Goal: Browse casually: Explore the website without a specific task or goal

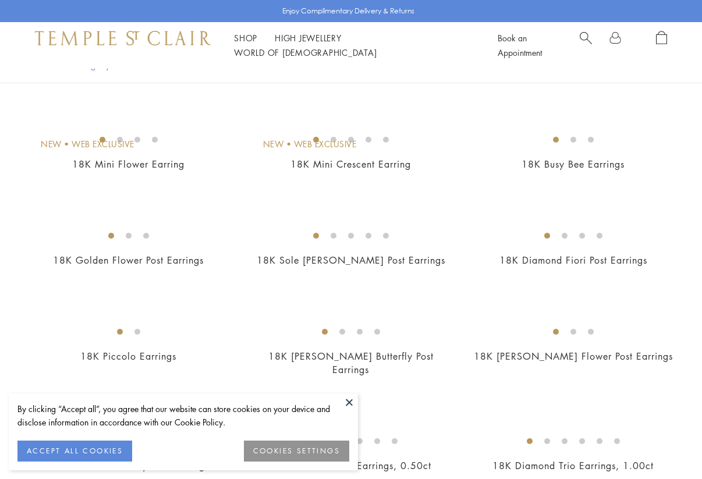
scroll to position [189, 0]
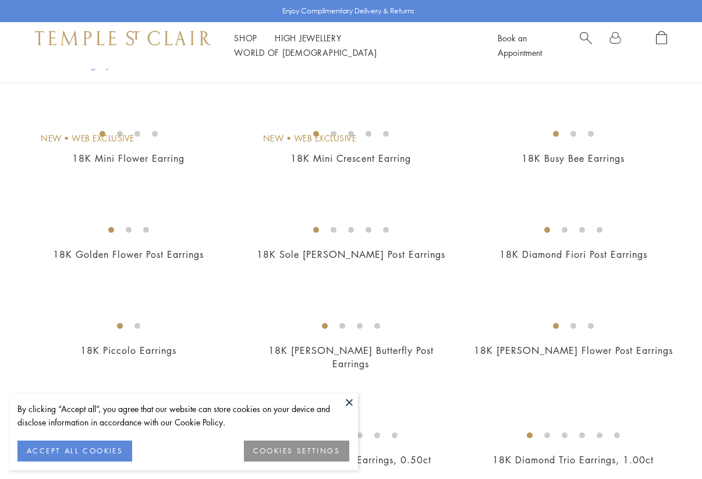
click at [348, 406] on button at bounding box center [348, 401] width 17 height 17
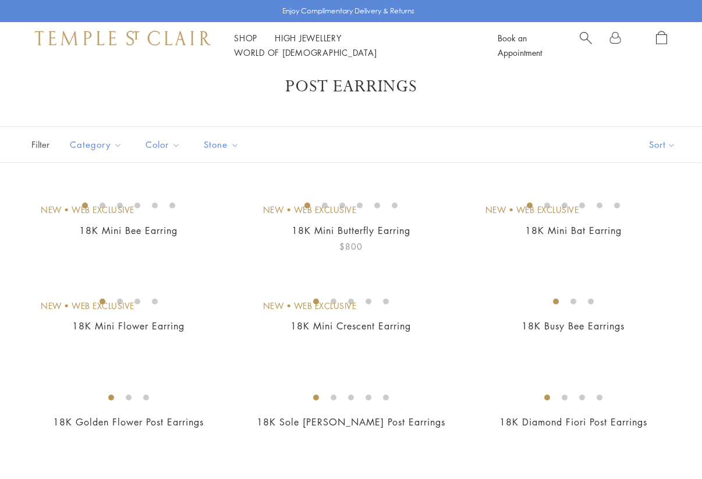
scroll to position [23, 0]
click at [0, 0] on img at bounding box center [0, 0] width 0 height 0
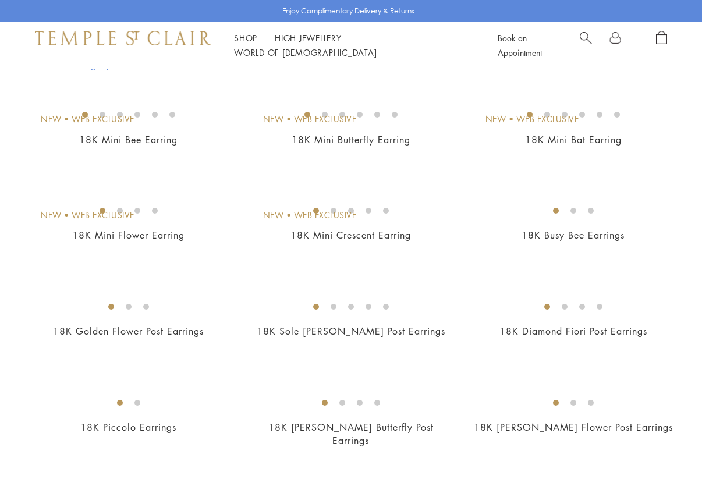
scroll to position [113, 0]
click at [0, 0] on img at bounding box center [0, 0] width 0 height 0
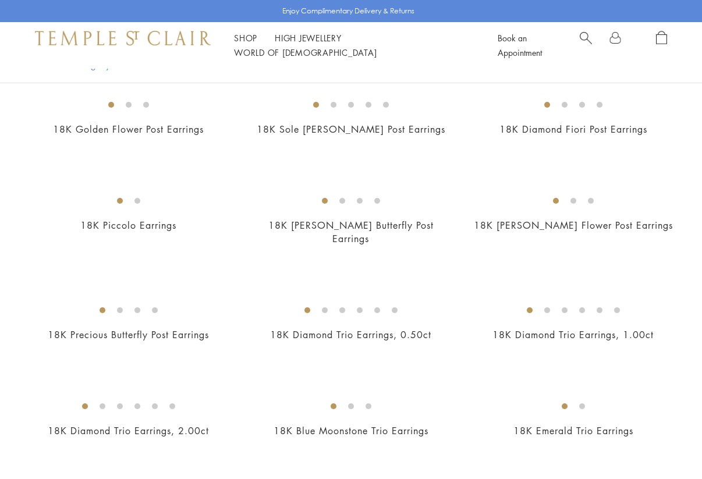
scroll to position [321, 0]
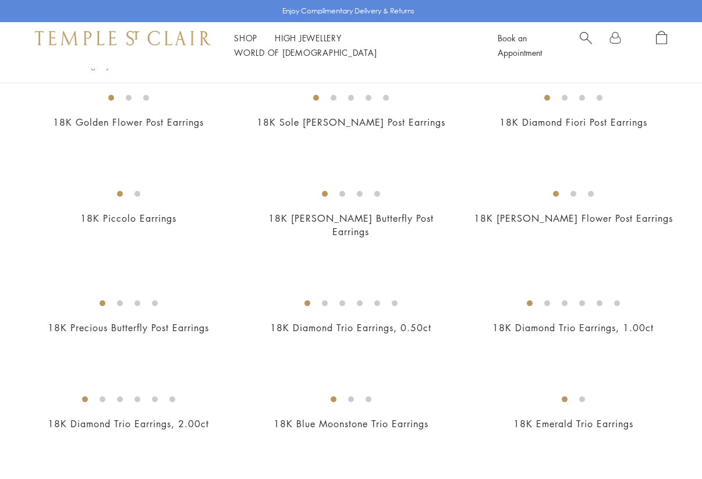
click at [0, 0] on img at bounding box center [0, 0] width 0 height 0
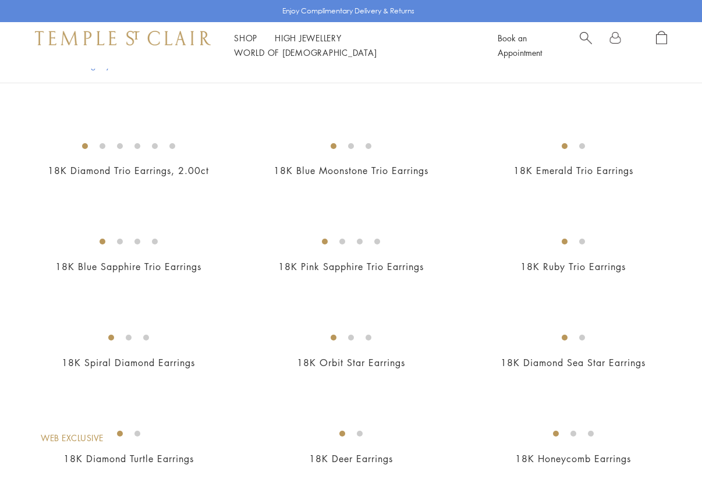
scroll to position [629, 0]
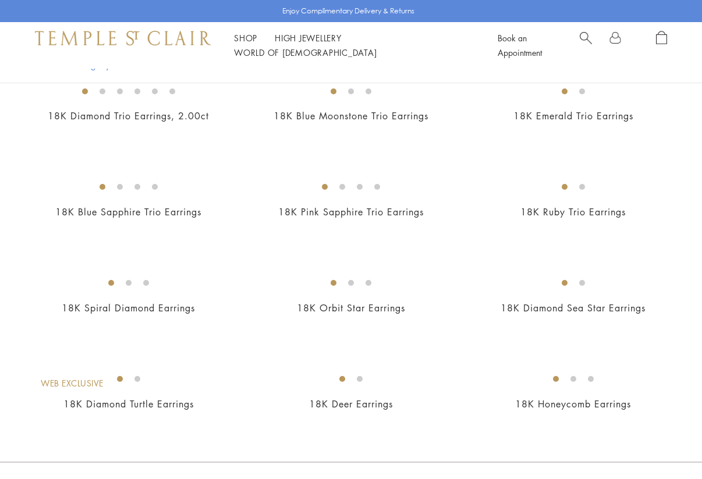
click at [0, 0] on img at bounding box center [0, 0] width 0 height 0
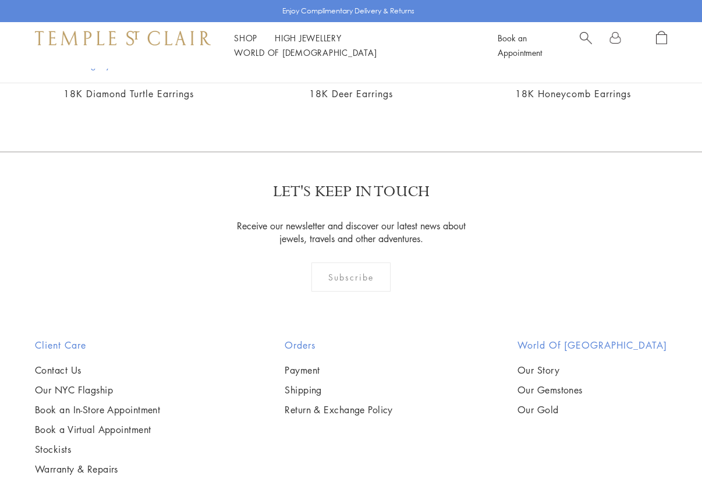
scroll to position [940, 0]
click at [0, 0] on img at bounding box center [0, 0] width 0 height 0
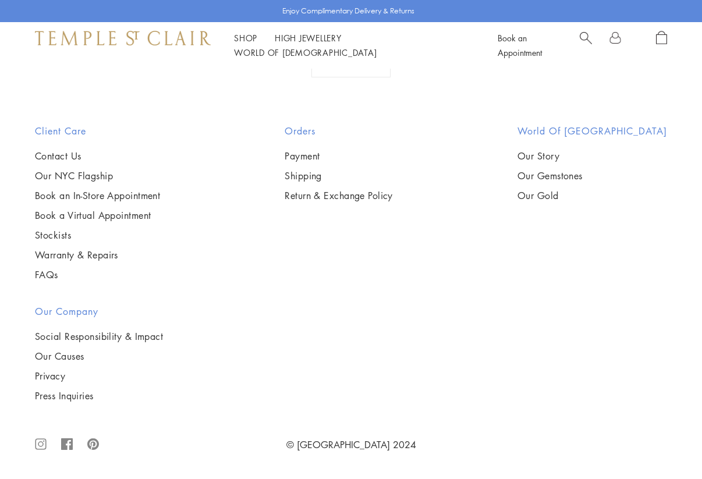
scroll to position [1901, 0]
click at [0, 0] on img at bounding box center [0, 0] width 0 height 0
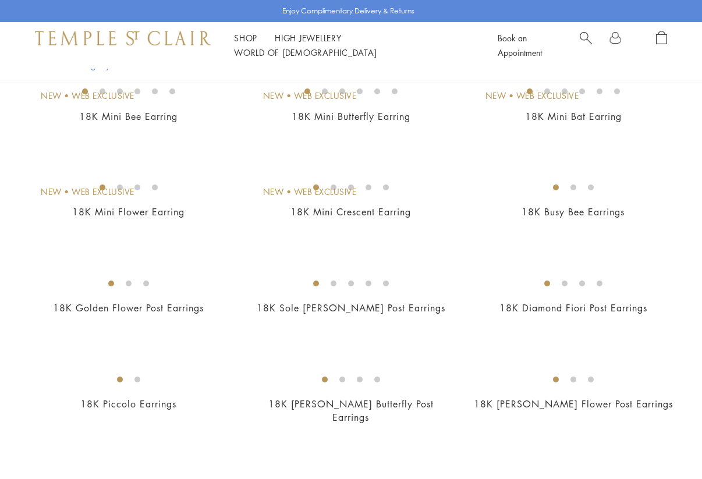
scroll to position [0, 0]
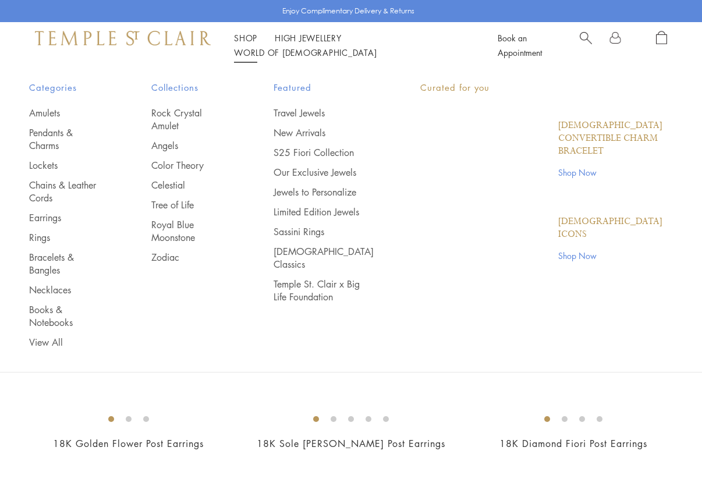
click at [234, 44] on link "Shop Shop" at bounding box center [245, 38] width 23 height 12
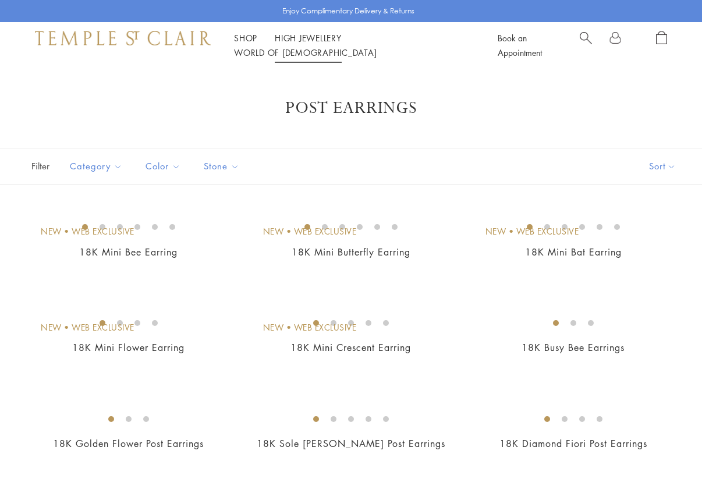
click at [306, 44] on link "High Jewellery High Jewellery" at bounding box center [308, 38] width 67 height 12
